Goal: Task Accomplishment & Management: Use online tool/utility

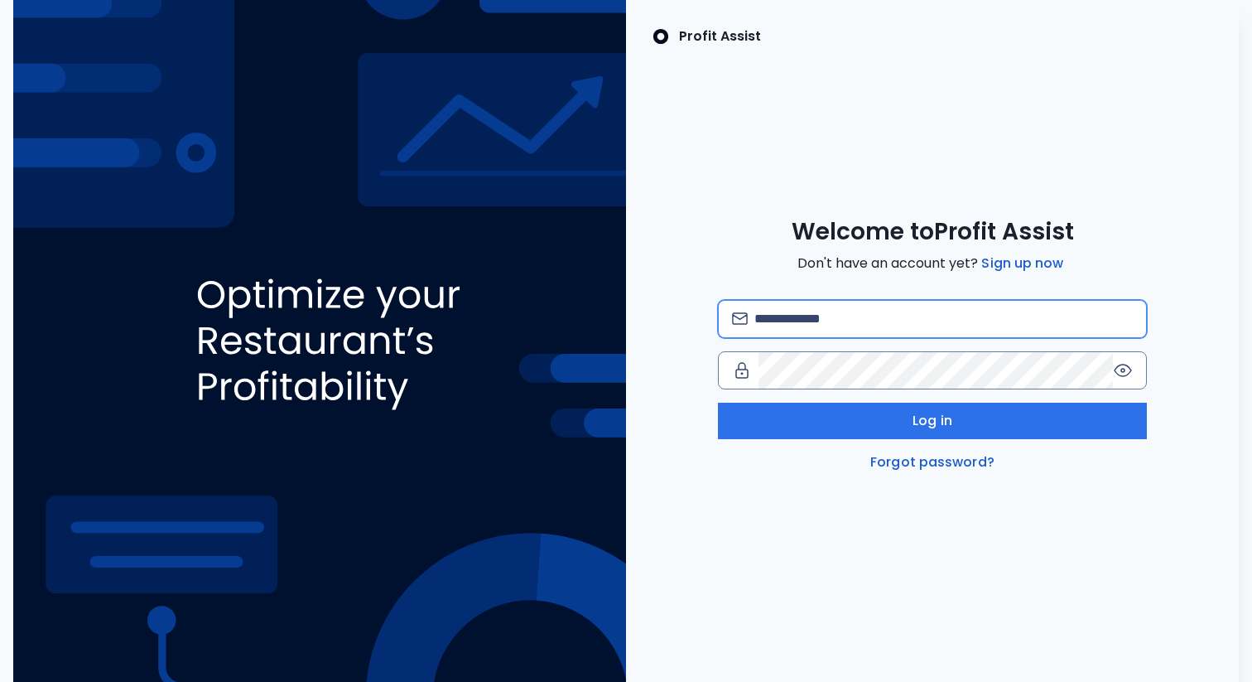
click at [783, 321] on input "email" at bounding box center [944, 319] width 378 height 36
type input "**********"
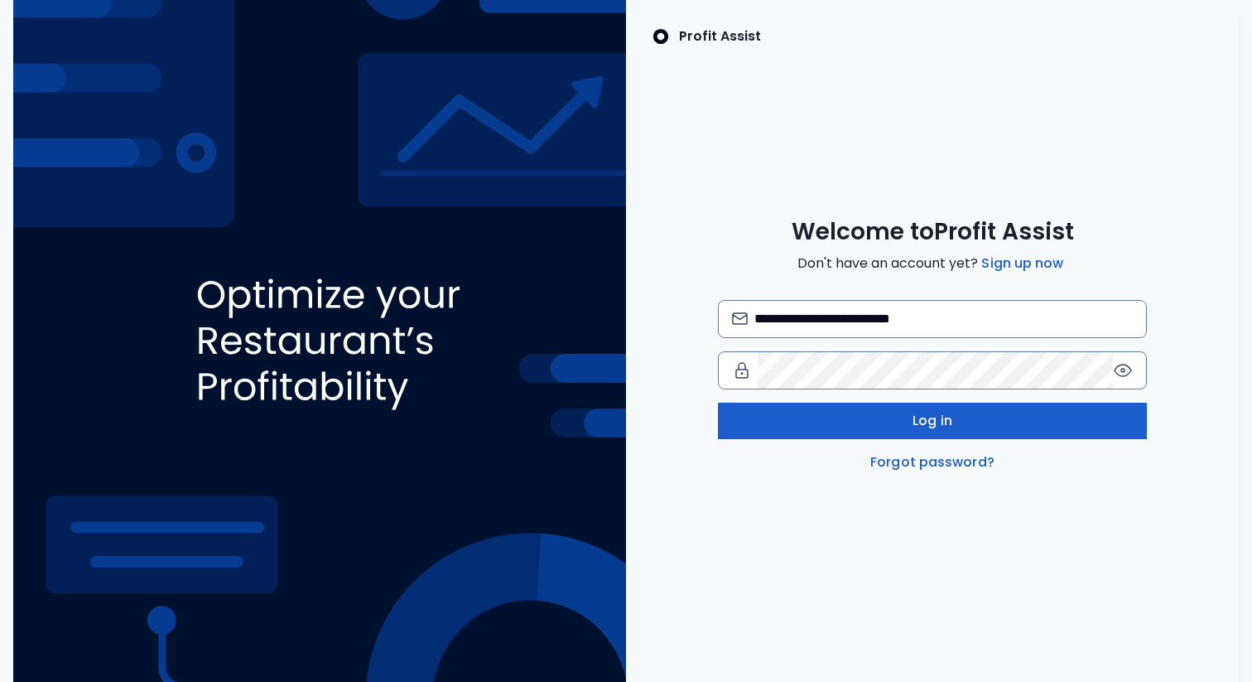
click at [822, 429] on button "Log in" at bounding box center [932, 421] width 429 height 36
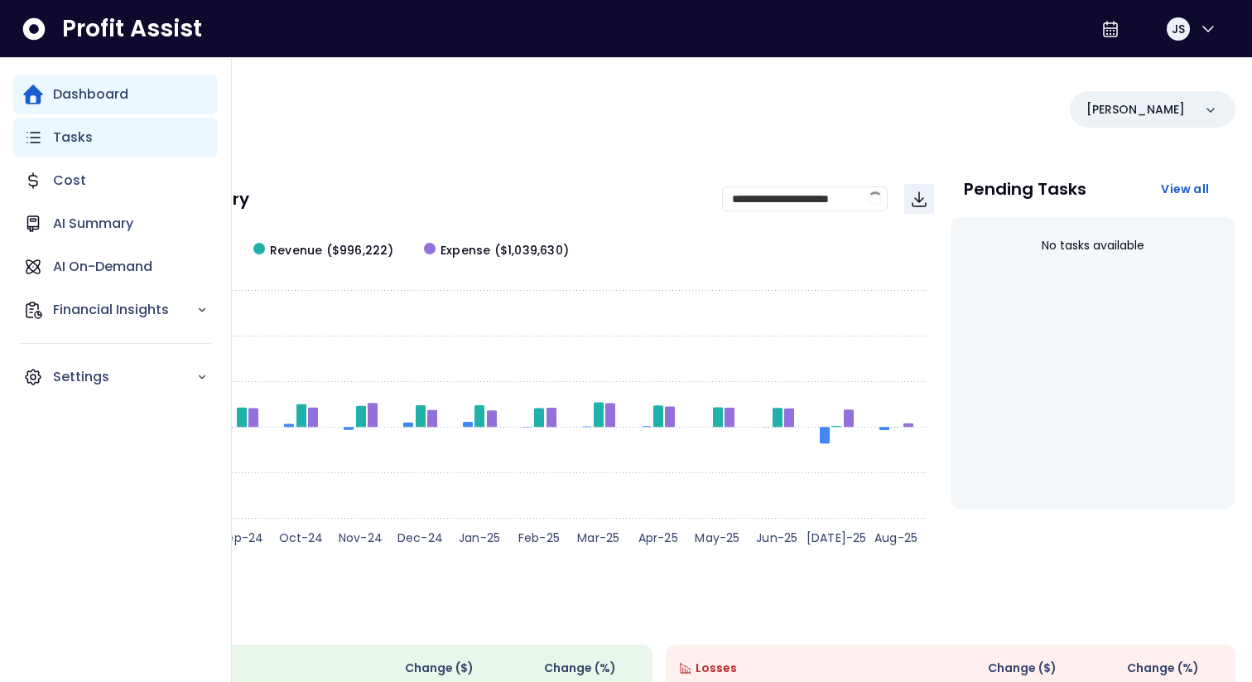
click at [93, 135] on div "Tasks" at bounding box center [115, 138] width 205 height 40
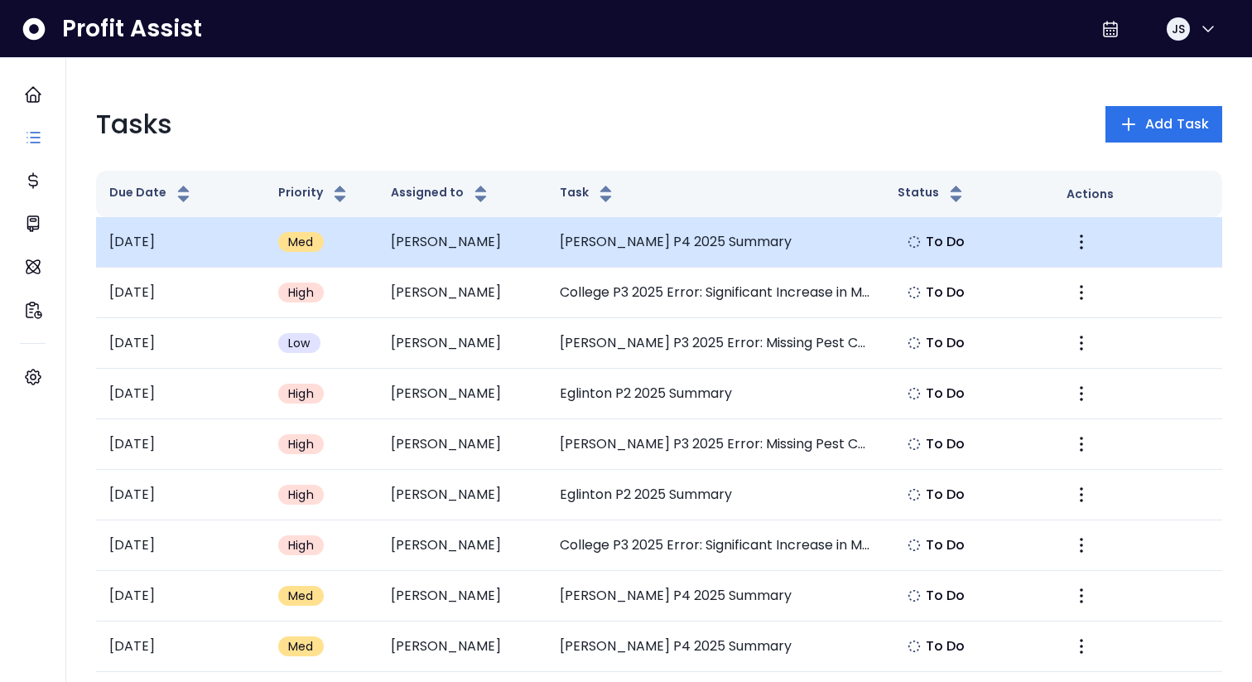
click at [542, 243] on td "[PERSON_NAME]" at bounding box center [462, 242] width 169 height 51
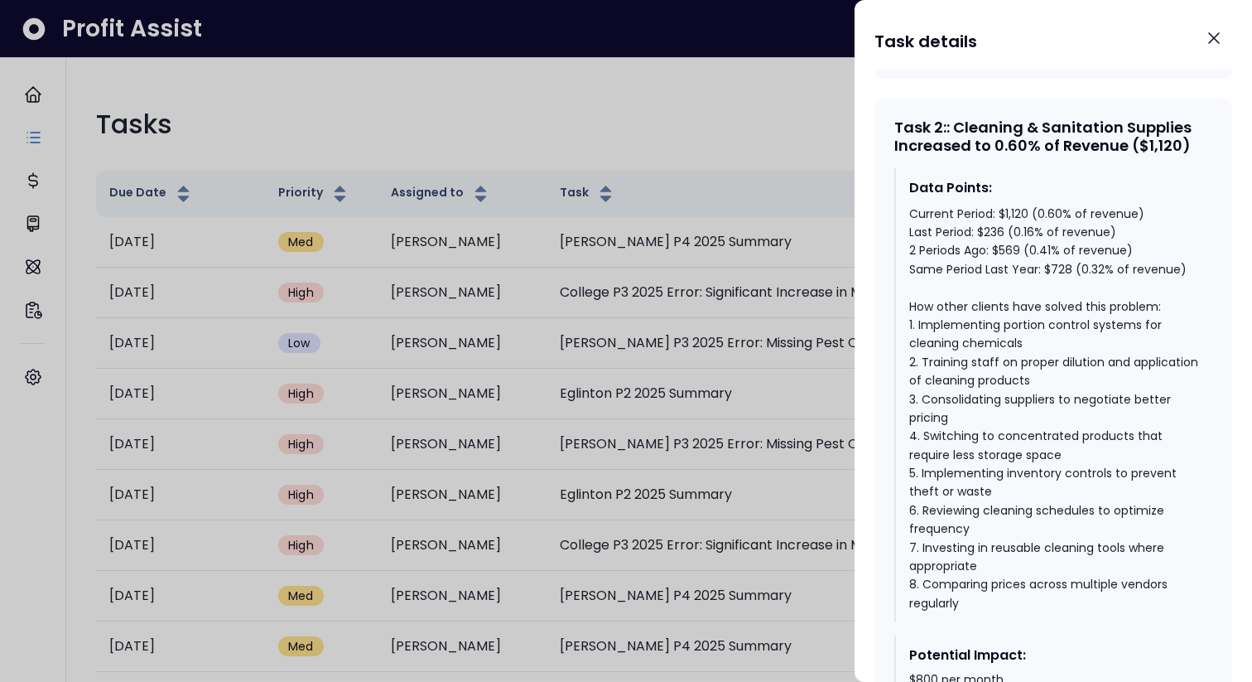
scroll to position [1479, 0]
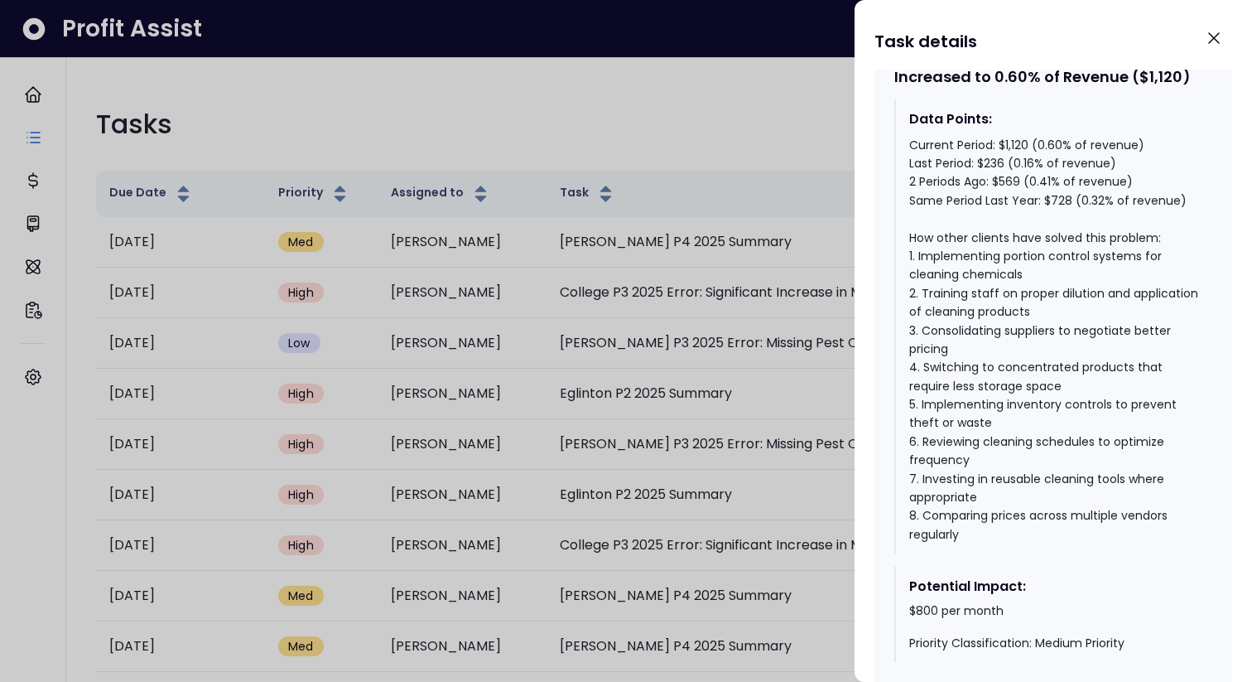
click at [693, 278] on div at bounding box center [626, 341] width 1252 height 682
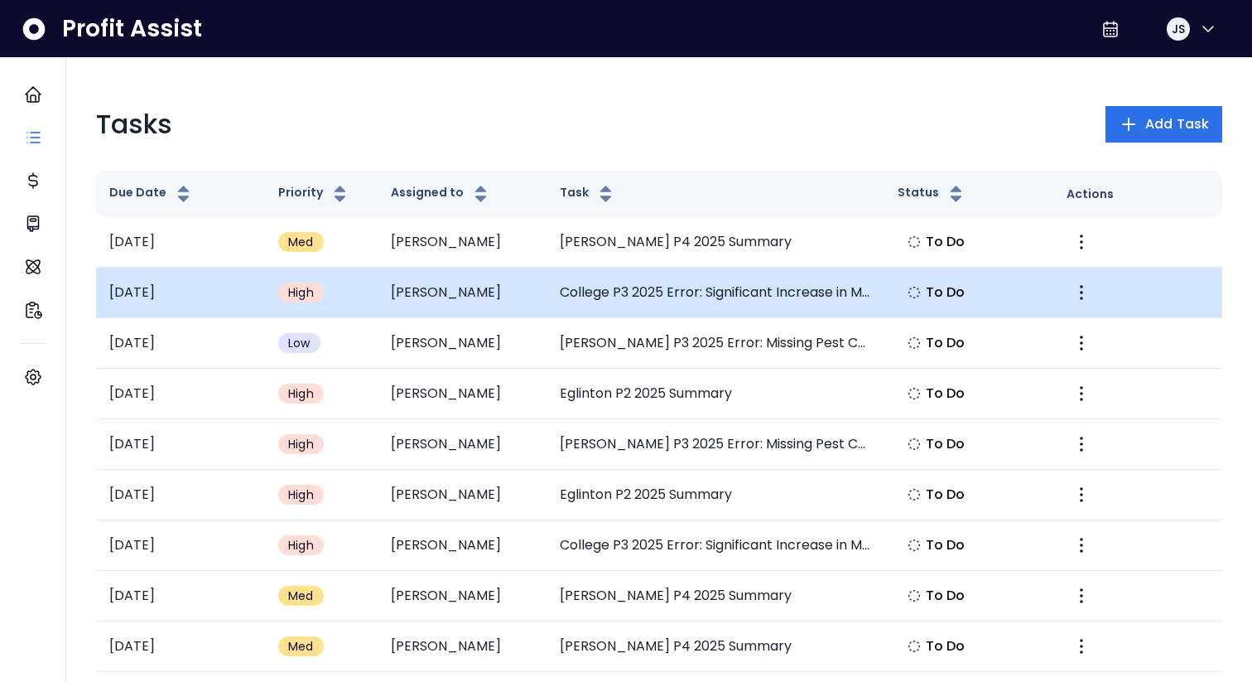
click at [693, 283] on td "College P3 2025 Error: Significant Increase in Meal & Entertainment" at bounding box center [716, 293] width 338 height 51
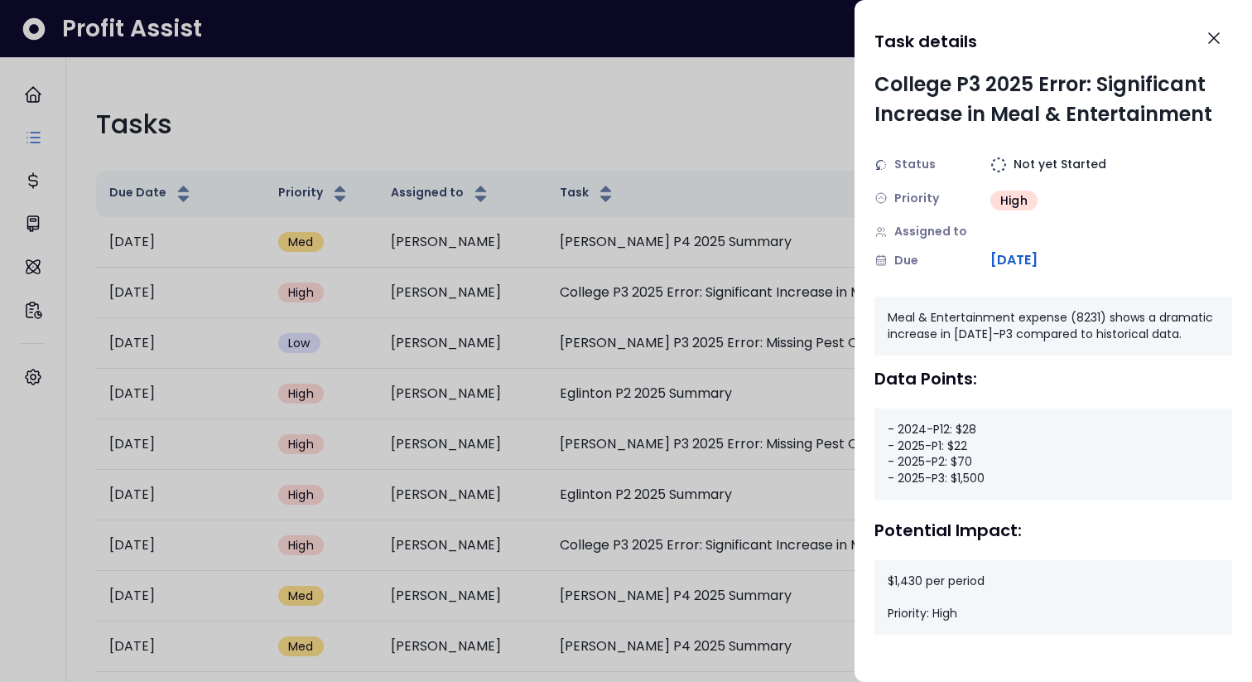
click at [591, 352] on div at bounding box center [626, 341] width 1252 height 682
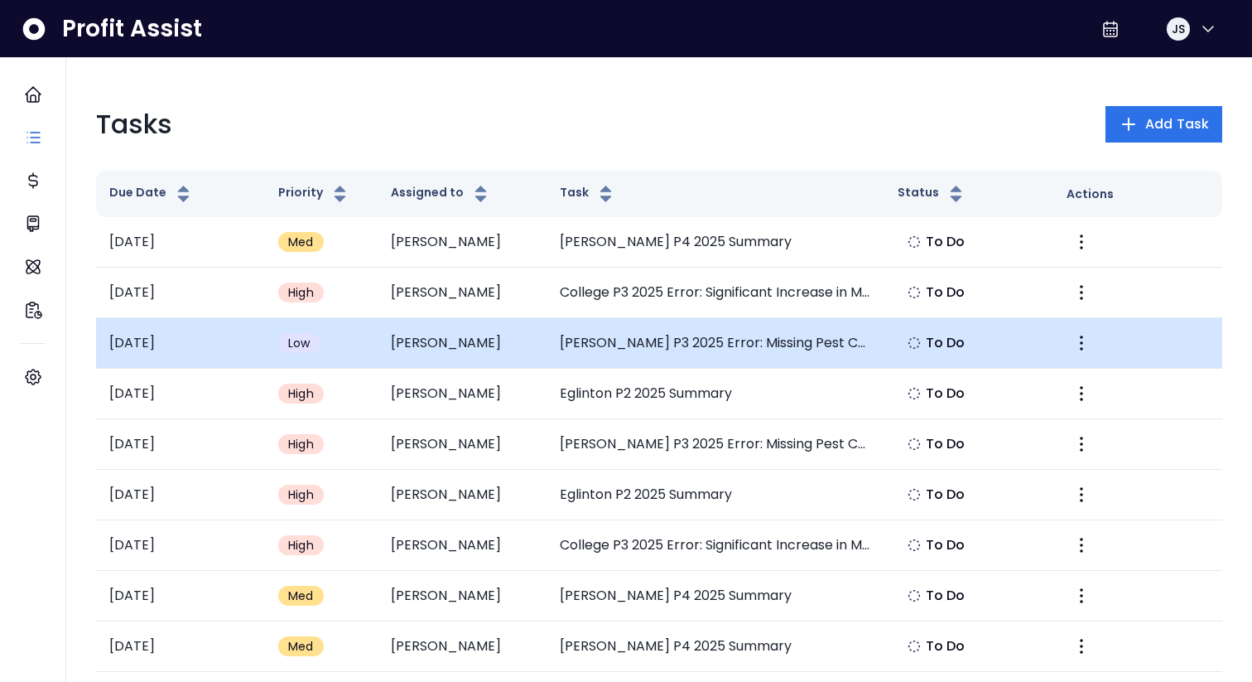
click at [591, 352] on td "[PERSON_NAME] P3 2025 Error: Missing Pest Control Expense" at bounding box center [716, 343] width 338 height 51
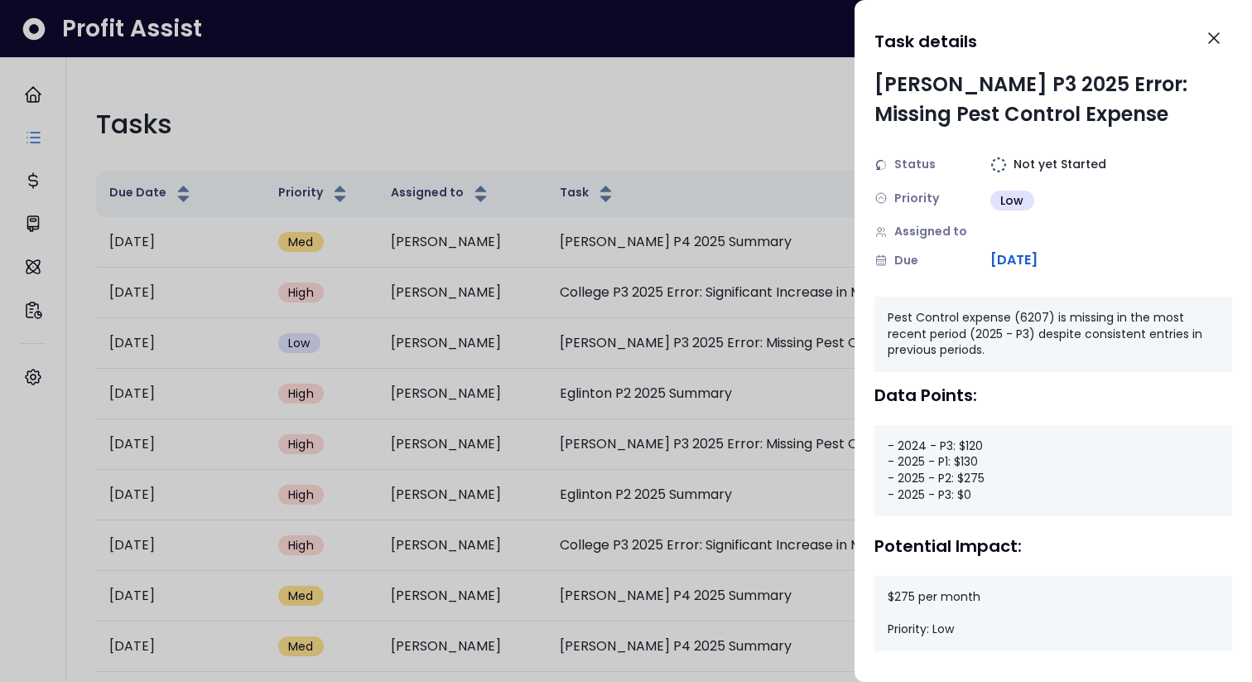
click at [634, 378] on div at bounding box center [626, 341] width 1252 height 682
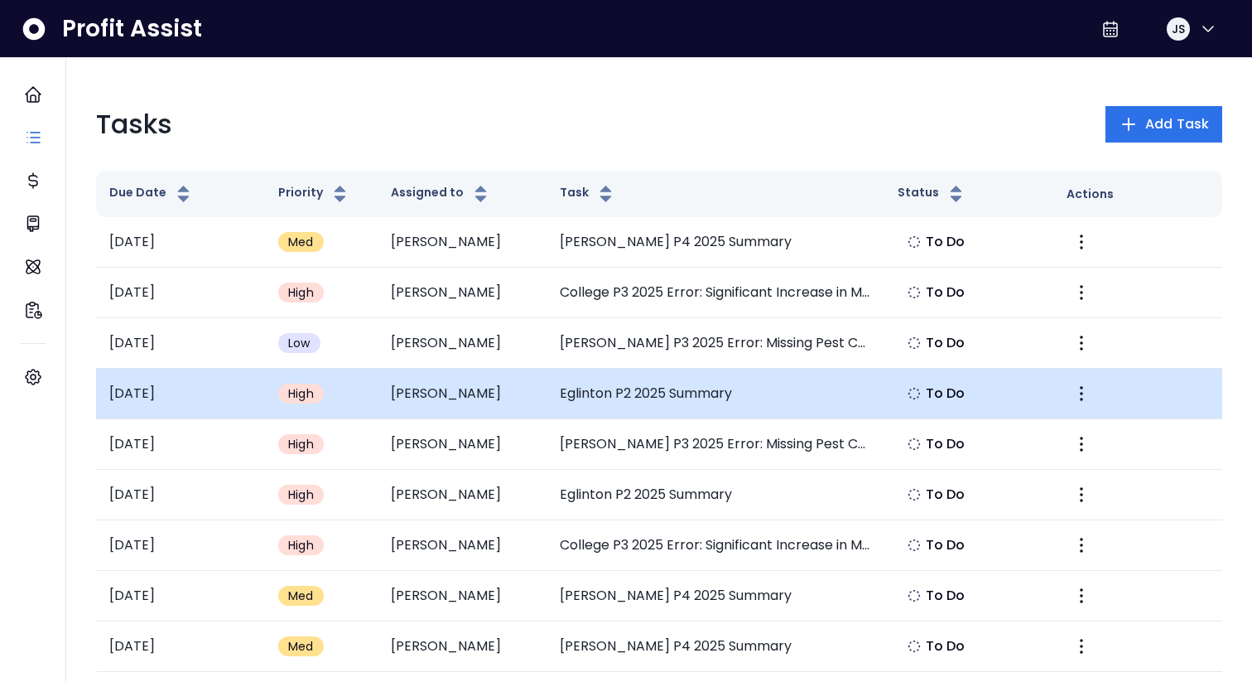
click at [632, 386] on td "Eglinton P2 2025 Summary" at bounding box center [716, 394] width 338 height 51
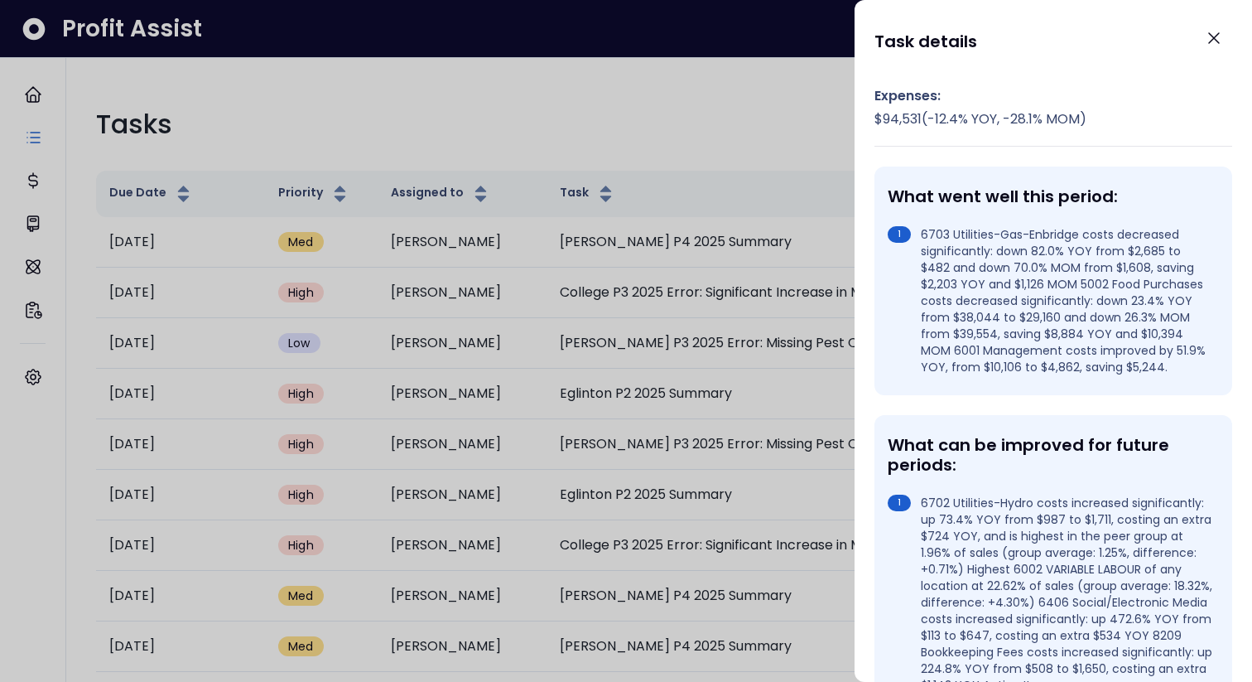
scroll to position [241, 0]
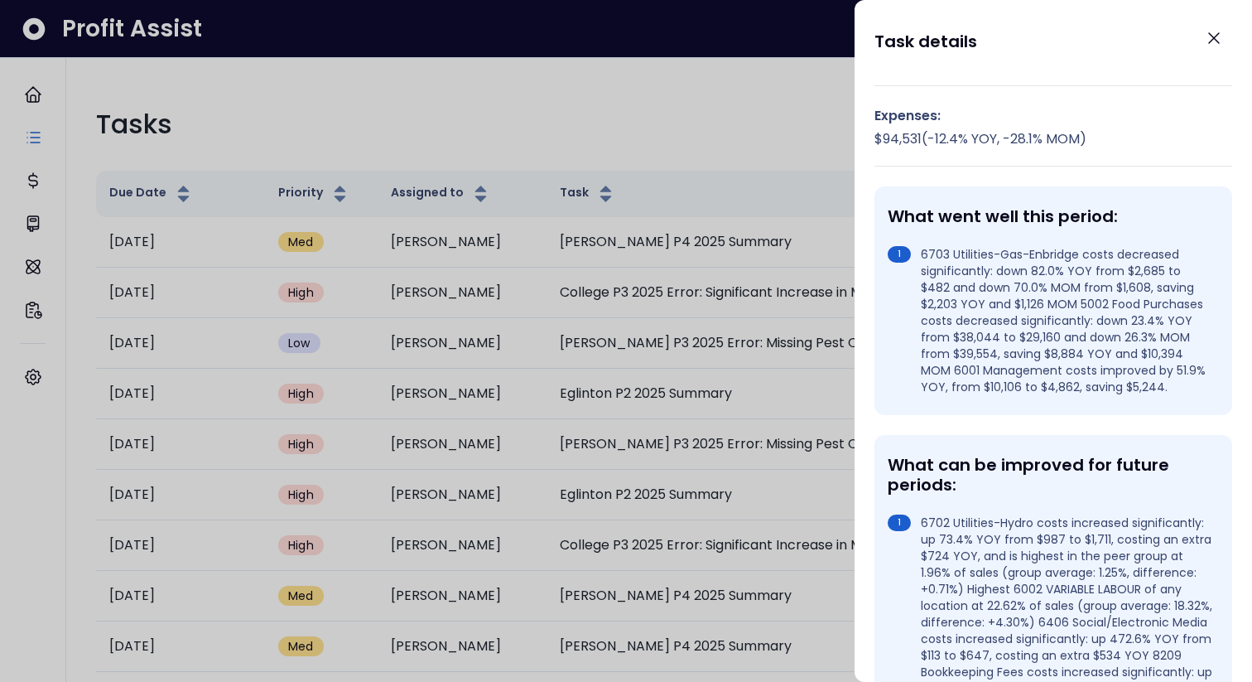
click at [735, 509] on div at bounding box center [626, 341] width 1252 height 682
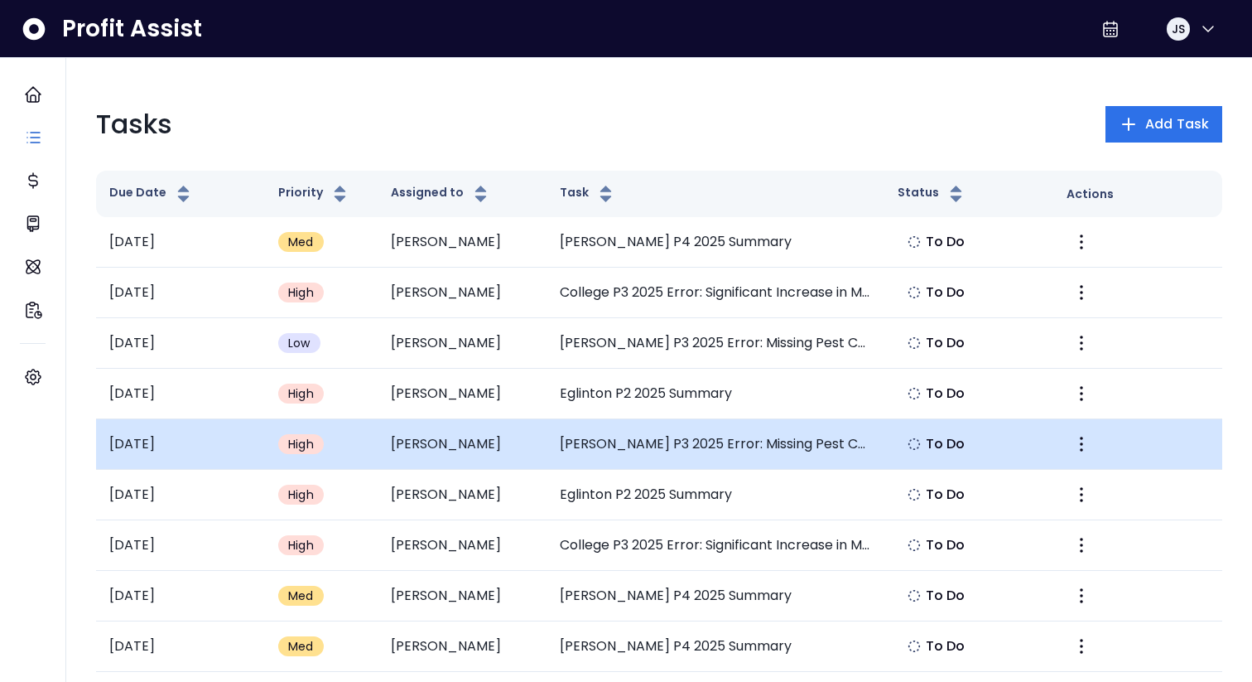
click at [825, 451] on td "[PERSON_NAME] P3 2025 Error: Missing Pest Control Expense" at bounding box center [716, 444] width 338 height 51
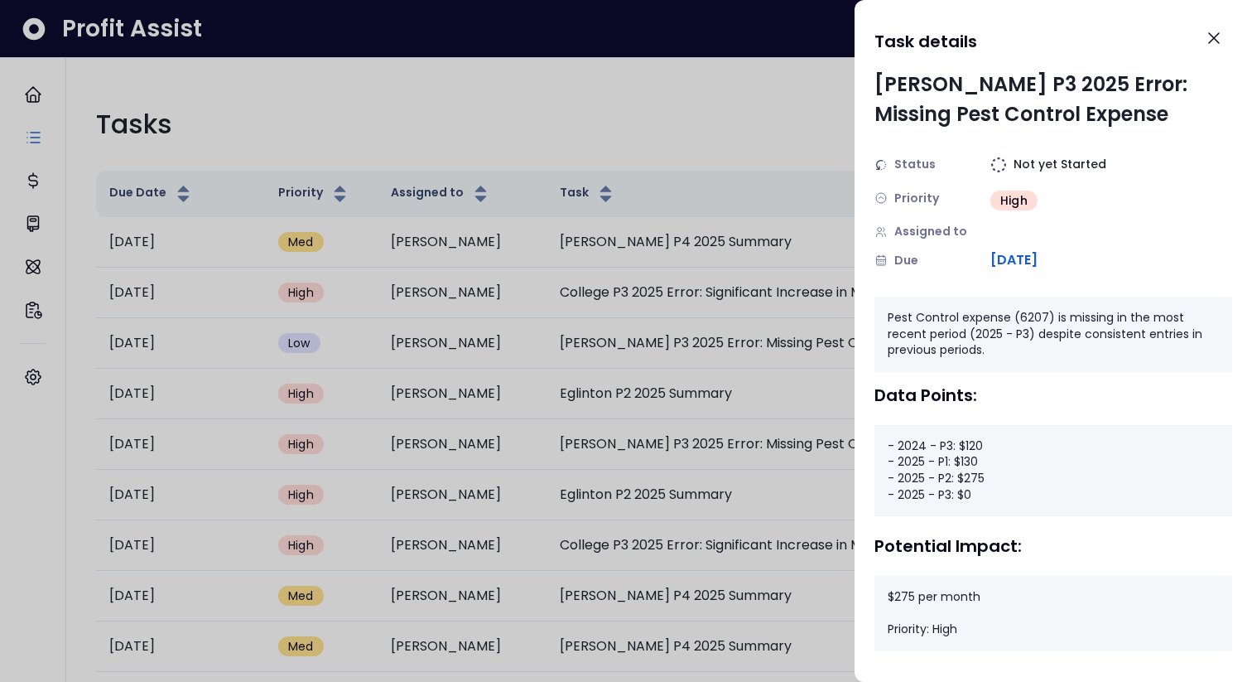
click at [768, 451] on div at bounding box center [626, 341] width 1252 height 682
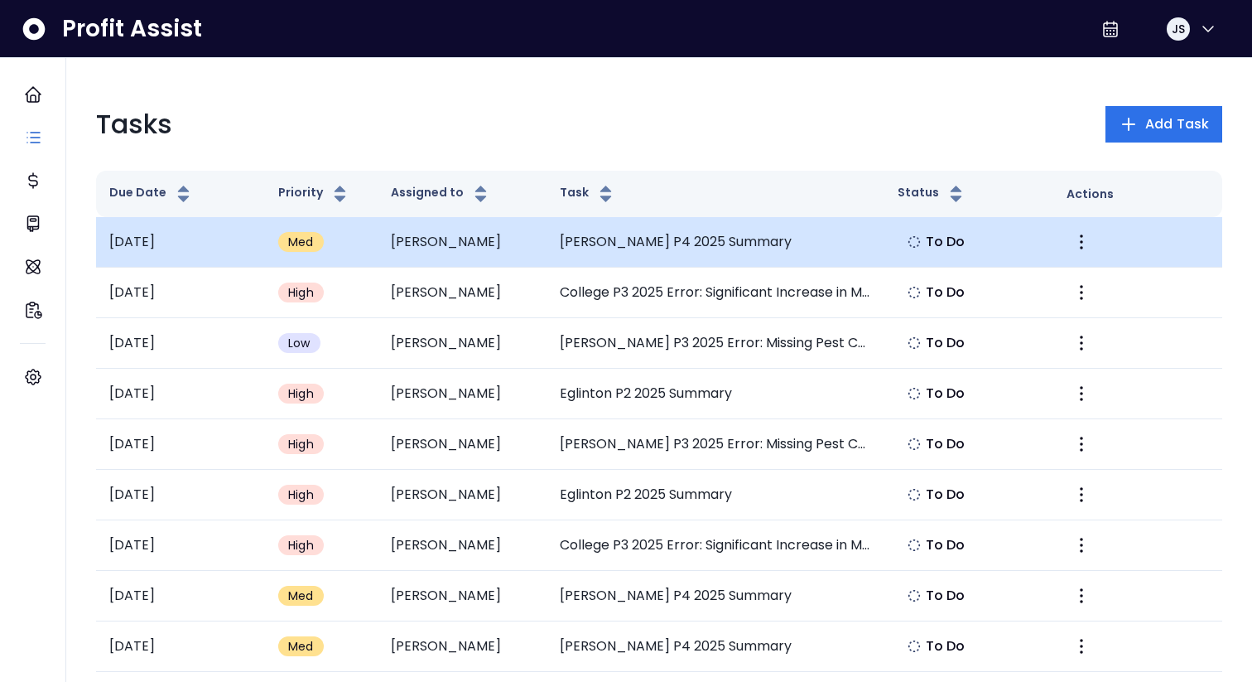
click at [949, 240] on span "To Do" at bounding box center [946, 242] width 40 height 20
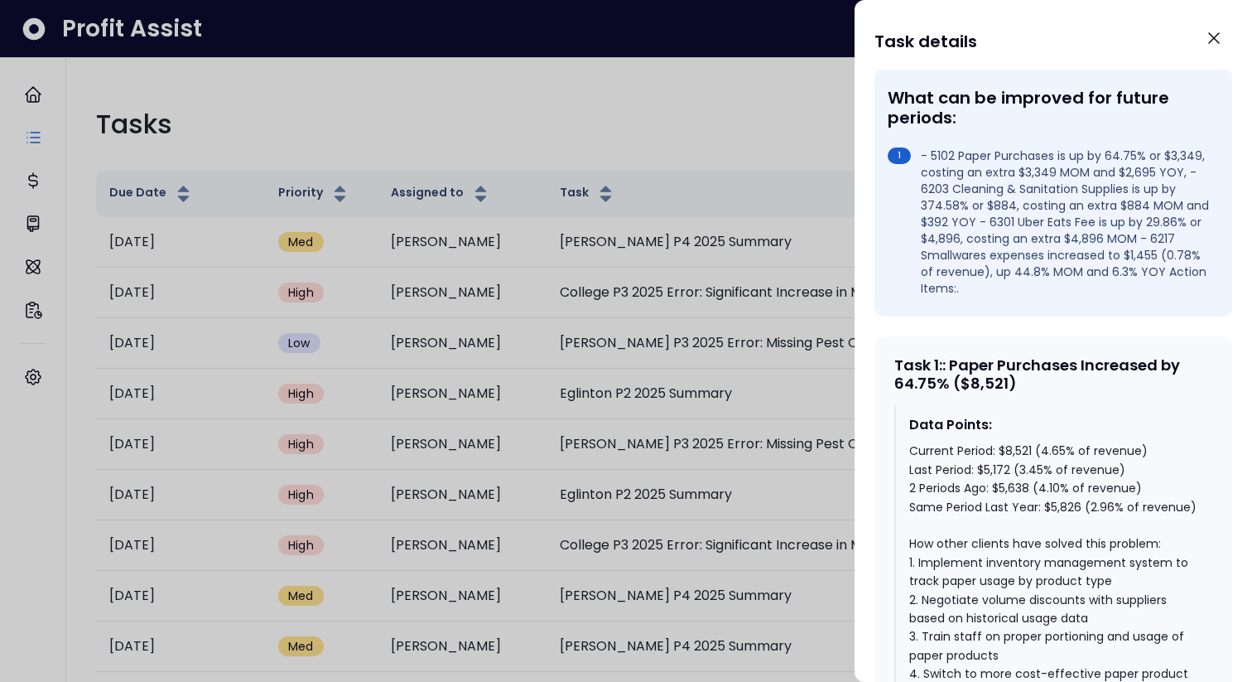
scroll to position [509, 0]
click at [697, 390] on div at bounding box center [626, 341] width 1252 height 682
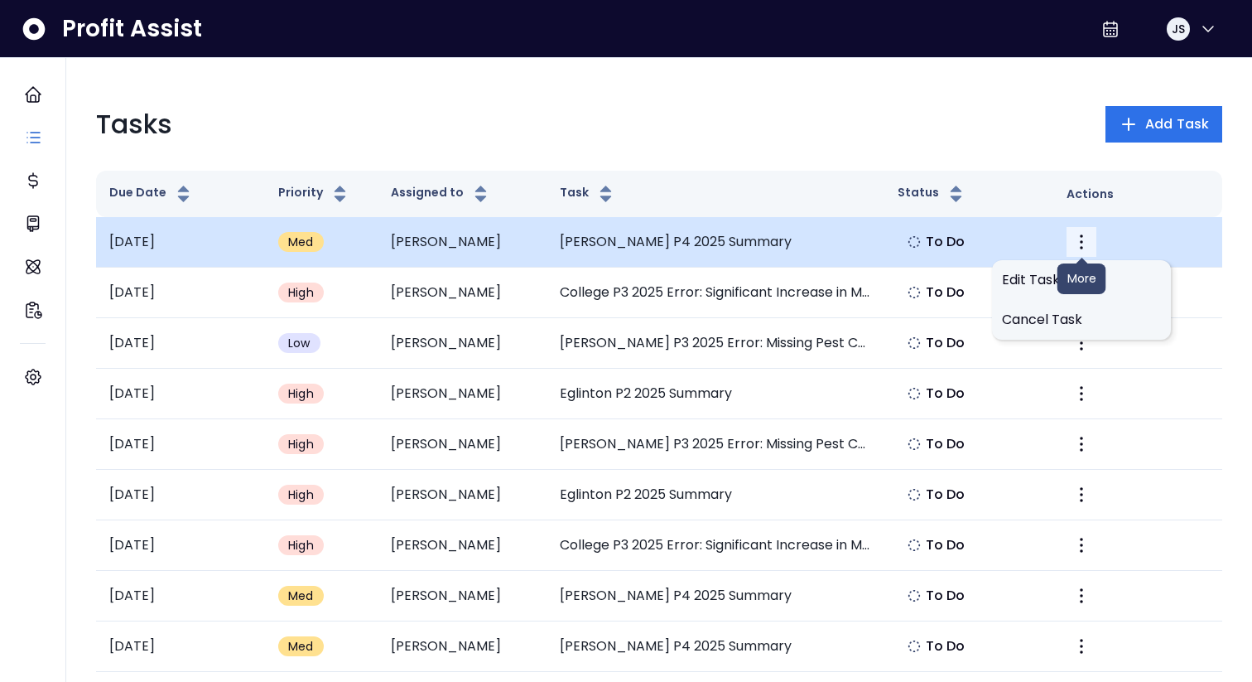
click at [1088, 239] on icon "More" at bounding box center [1082, 242] width 20 height 20
click at [868, 248] on td "[PERSON_NAME] P4 2025 Summary" at bounding box center [716, 242] width 338 height 51
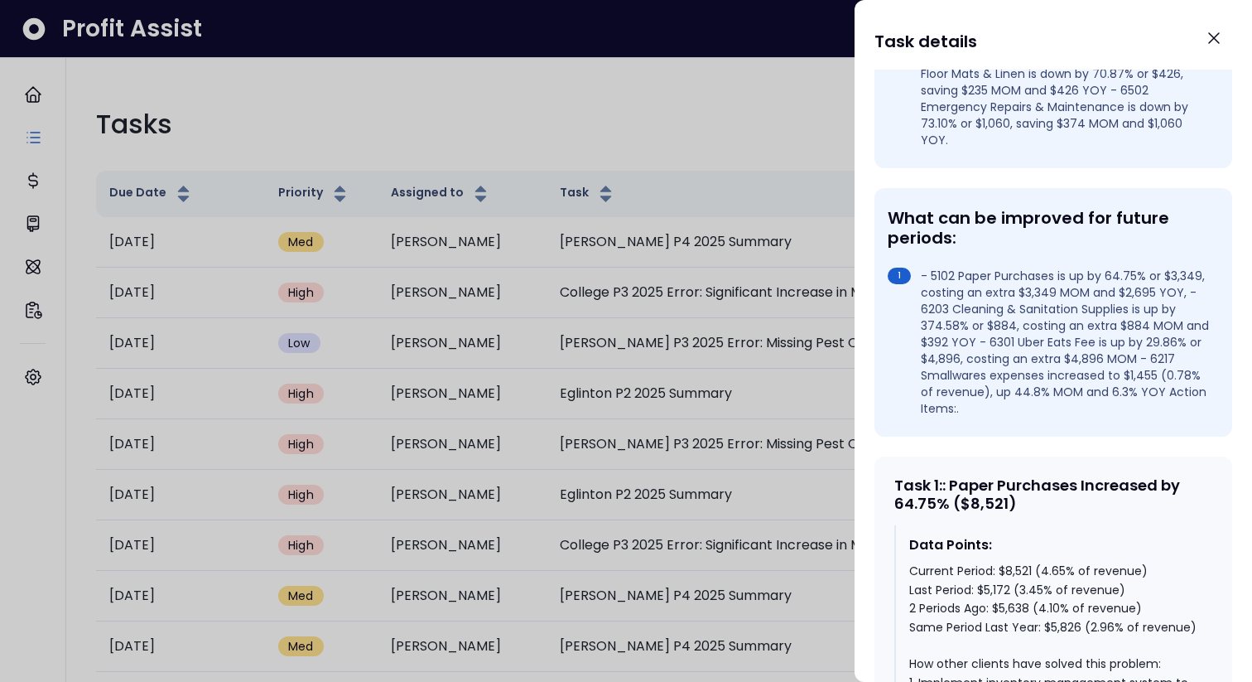
scroll to position [0, 0]
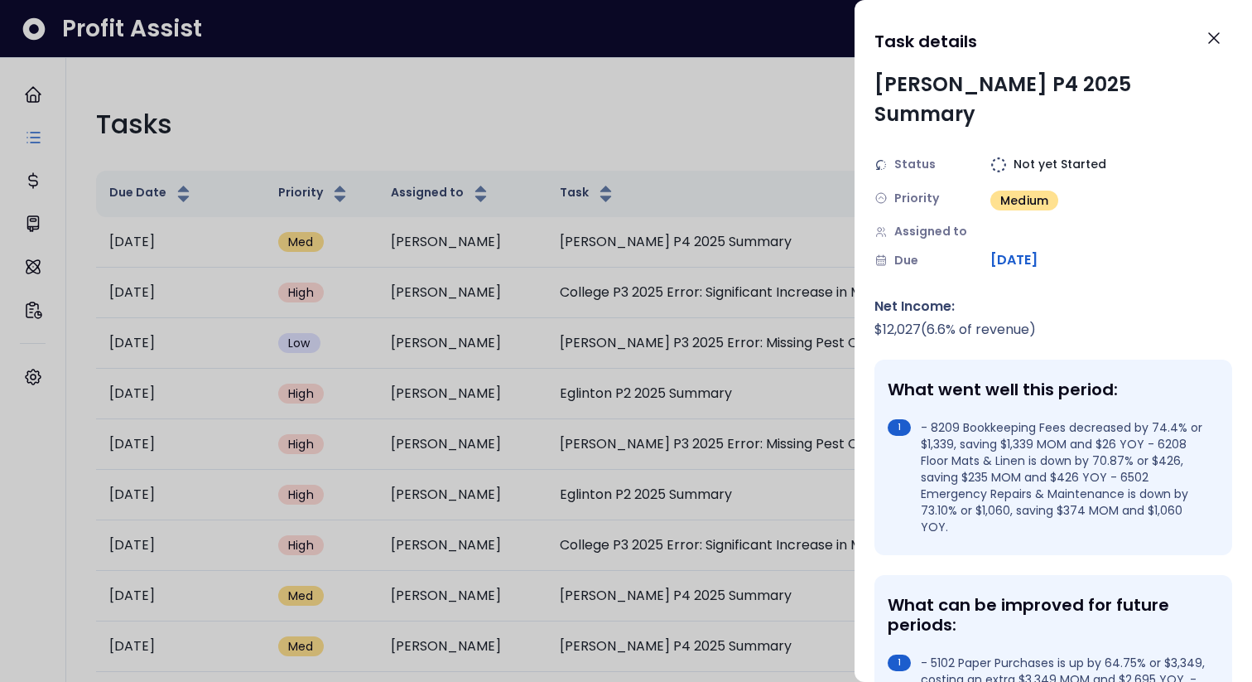
click at [738, 70] on div at bounding box center [626, 341] width 1252 height 682
